Goal: Information Seeking & Learning: Learn about a topic

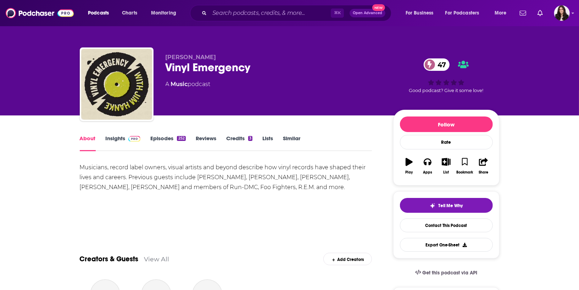
click at [109, 137] on link "Insights" at bounding box center [123, 143] width 35 height 16
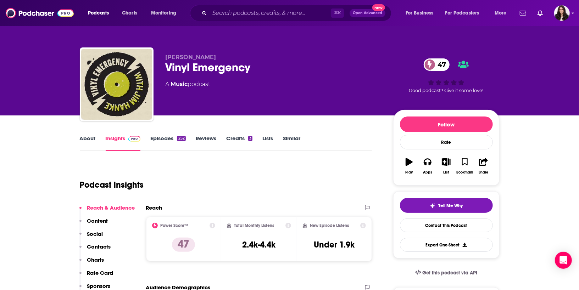
click at [267, 66] on div "Vinyl Emergency 47" at bounding box center [274, 68] width 216 height 14
click at [267, 67] on div "Vinyl Emergency 47" at bounding box center [274, 68] width 216 height 14
click at [273, 58] on p "[PERSON_NAME]" at bounding box center [274, 57] width 216 height 7
